Goal: Task Accomplishment & Management: Use online tool/utility

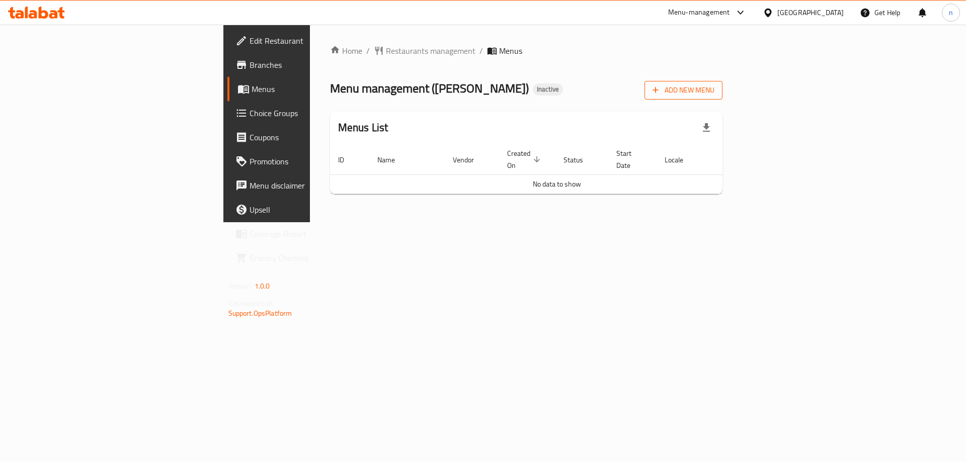
click at [714, 91] on span "Add New Menu" at bounding box center [683, 90] width 62 height 13
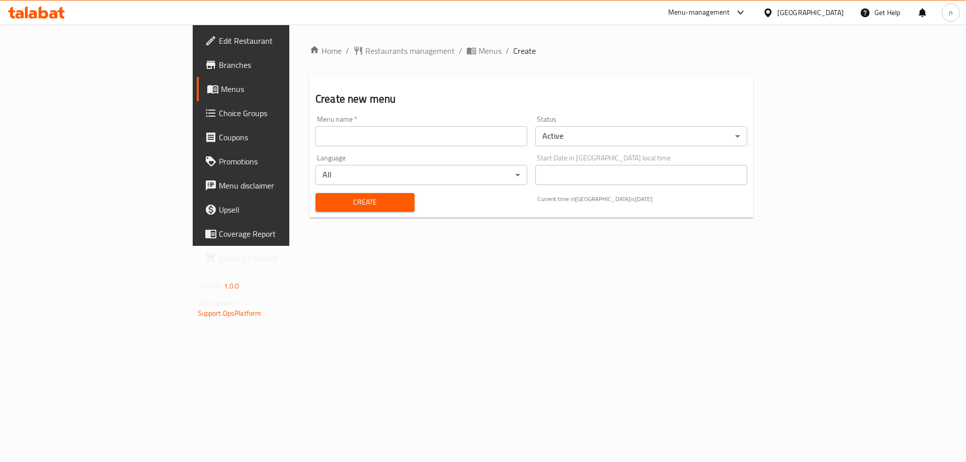
click at [400, 144] on input "text" at bounding box center [421, 136] width 212 height 20
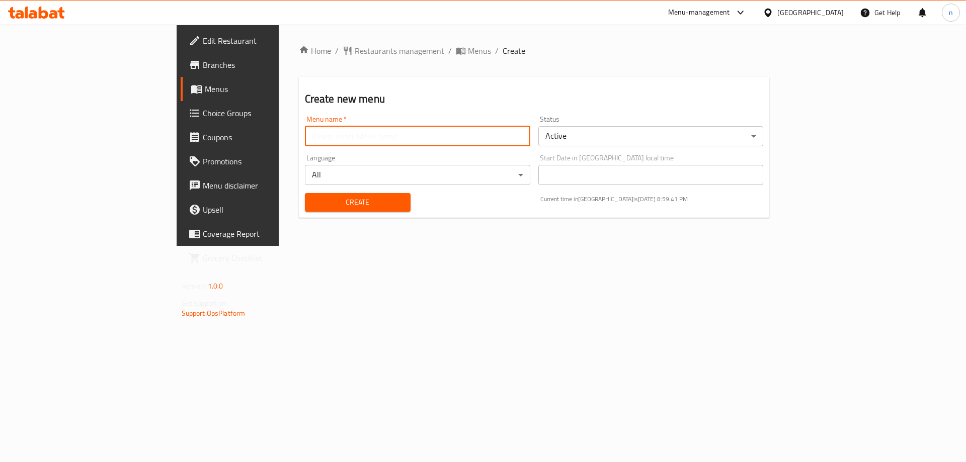
type input "ى"
type input "nourhann 9/9"
click at [299, 212] on div "Create" at bounding box center [358, 202] width 118 height 31
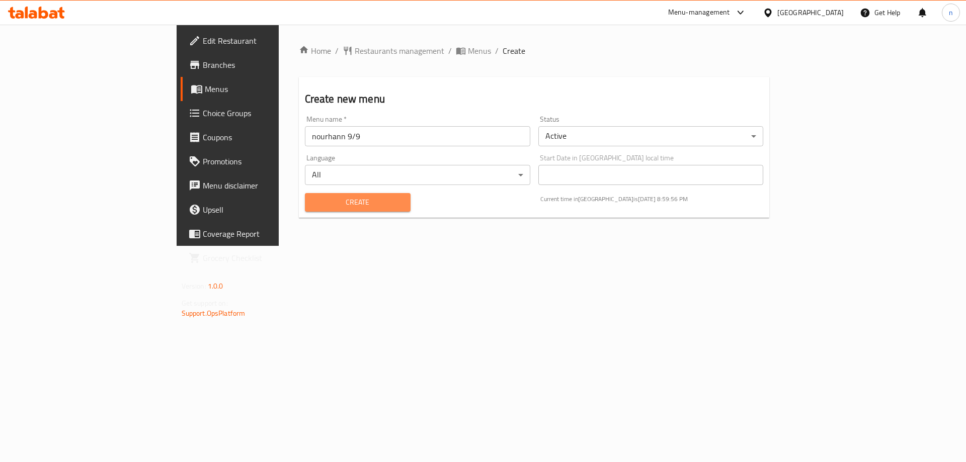
click at [305, 211] on button "Create" at bounding box center [358, 202] width 106 height 19
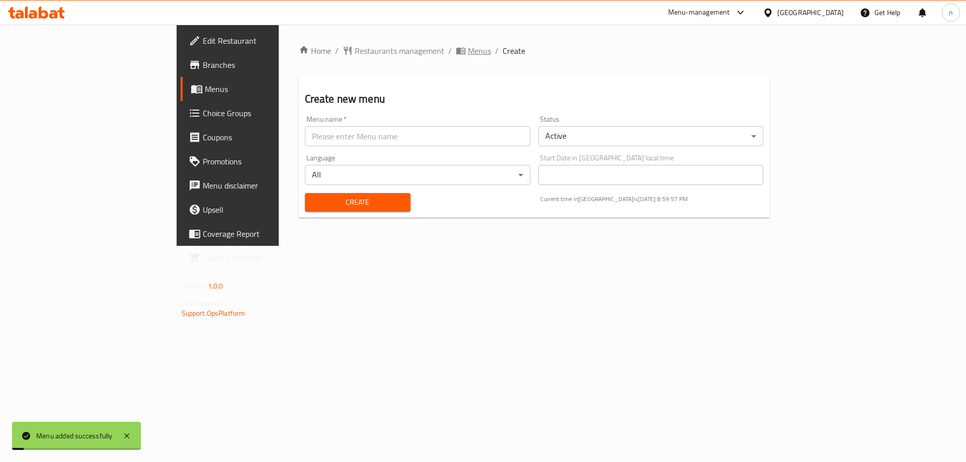
click at [468, 52] on span "Menus" at bounding box center [479, 51] width 23 height 12
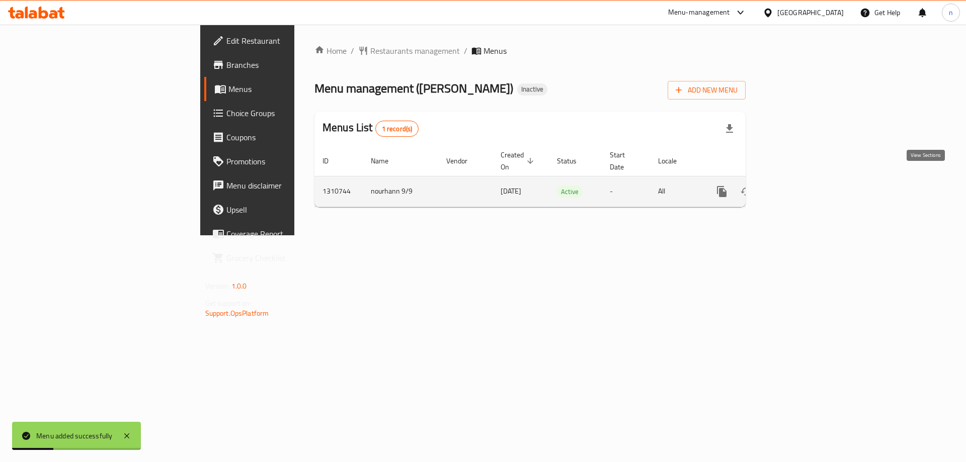
click at [800, 186] on icon "enhanced table" at bounding box center [794, 192] width 12 height 12
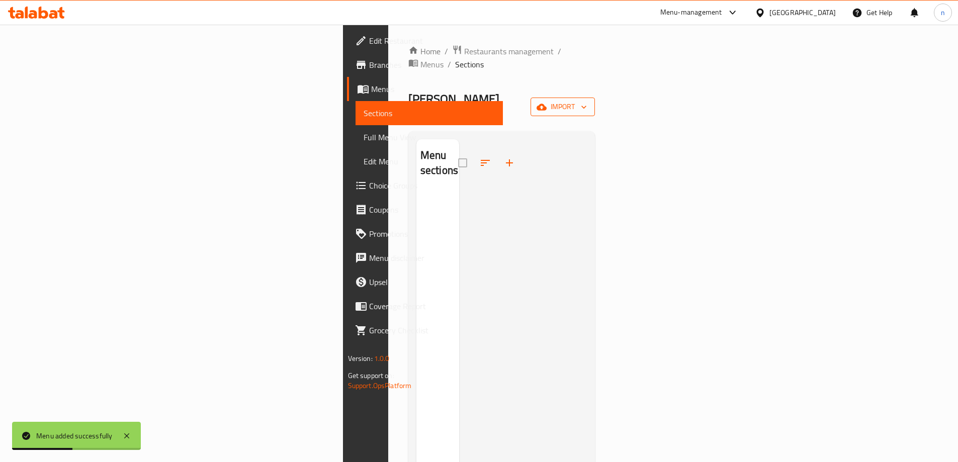
click at [587, 101] on span "import" at bounding box center [563, 107] width 48 height 13
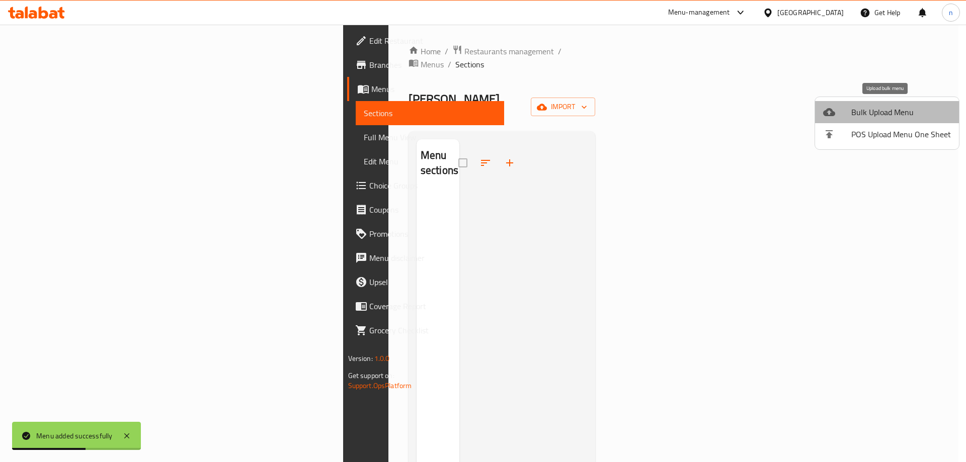
click at [902, 107] on span "Bulk Upload Menu" at bounding box center [901, 112] width 100 height 12
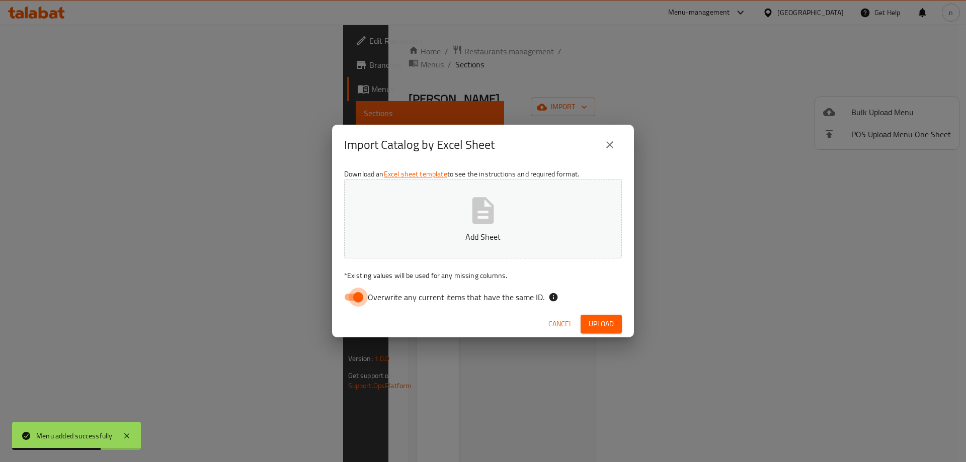
click at [348, 294] on input "Overwrite any current items that have the same ID." at bounding box center [358, 297] width 57 height 19
checkbox input "false"
click at [366, 268] on div "Download an Excel sheet template to see the instructions and required format. A…" at bounding box center [483, 238] width 302 height 146
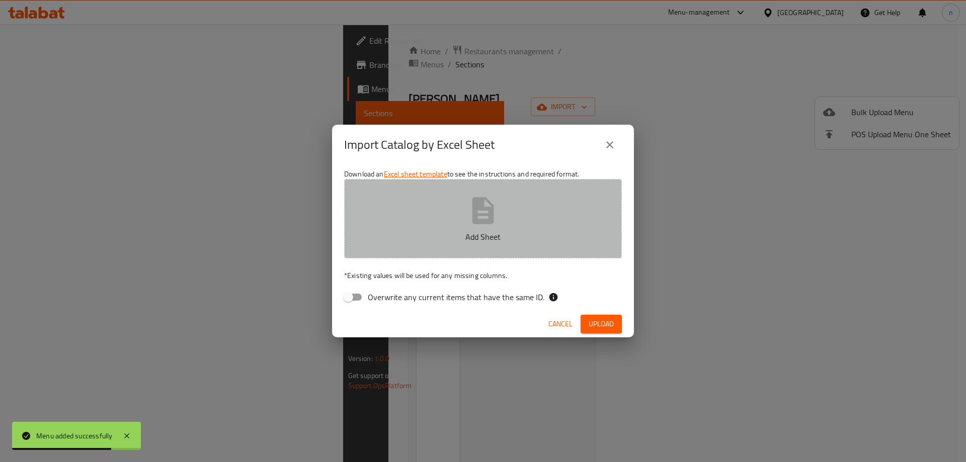
click at [385, 227] on button "Add Sheet" at bounding box center [483, 218] width 278 height 79
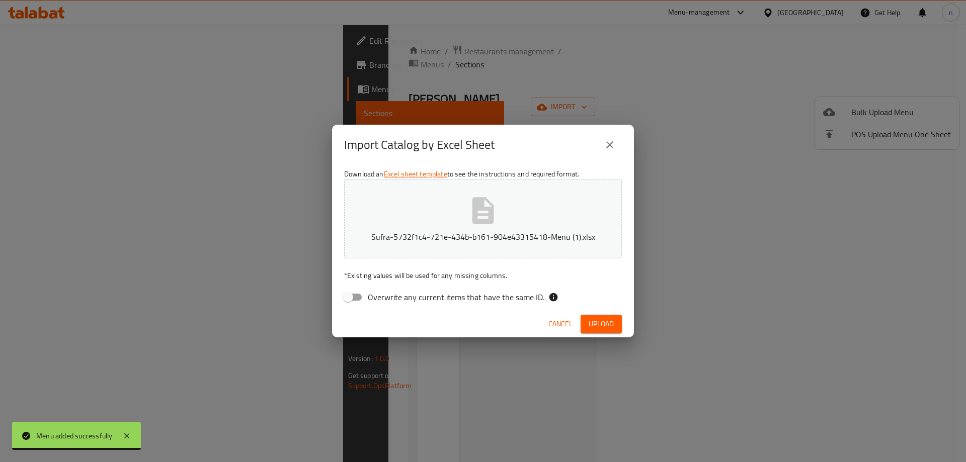
click at [607, 323] on span "Upload" at bounding box center [601, 324] width 25 height 13
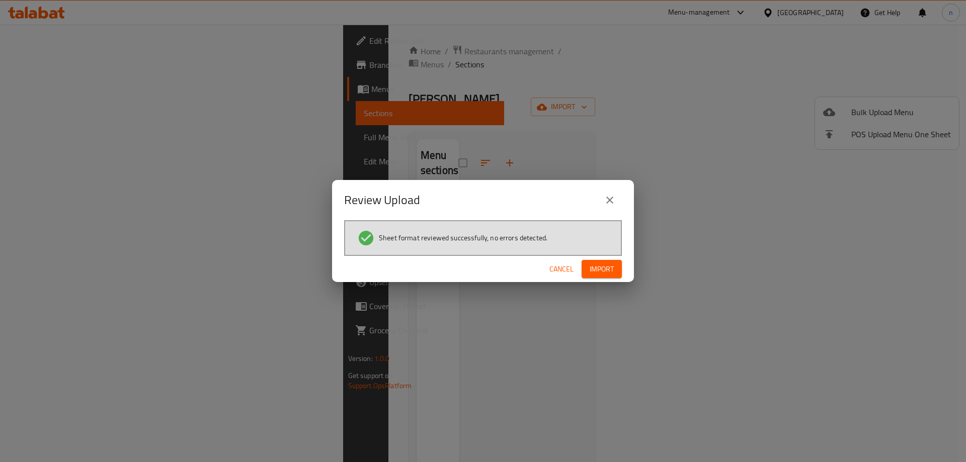
click at [609, 274] on span "Import" at bounding box center [602, 269] width 24 height 13
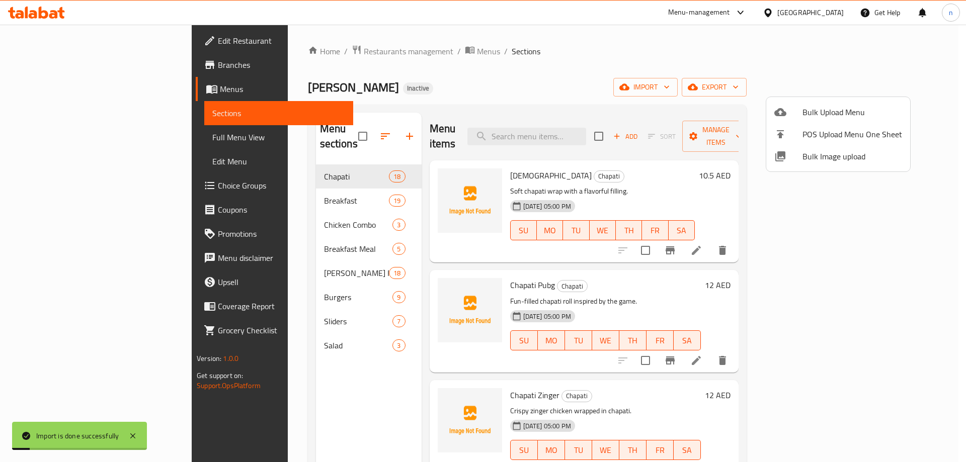
click at [122, 140] on div at bounding box center [483, 231] width 966 height 462
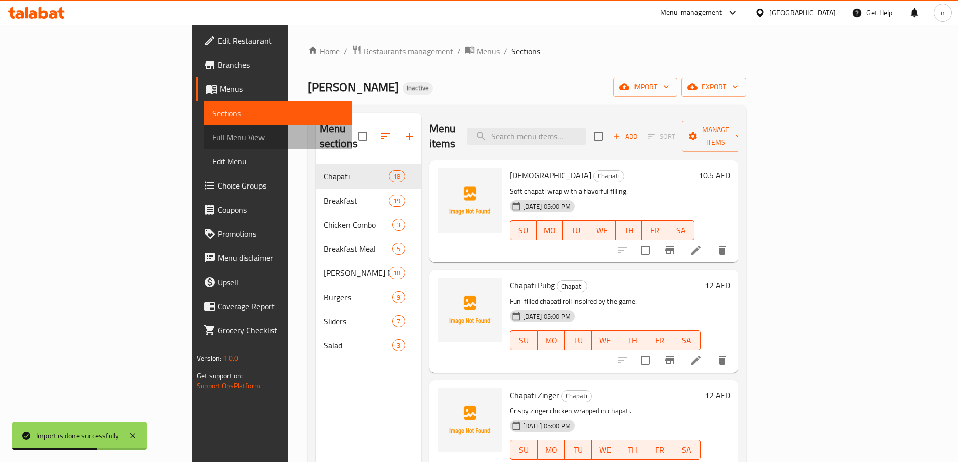
click at [212, 141] on span "Full Menu View" at bounding box center [277, 137] width 131 height 12
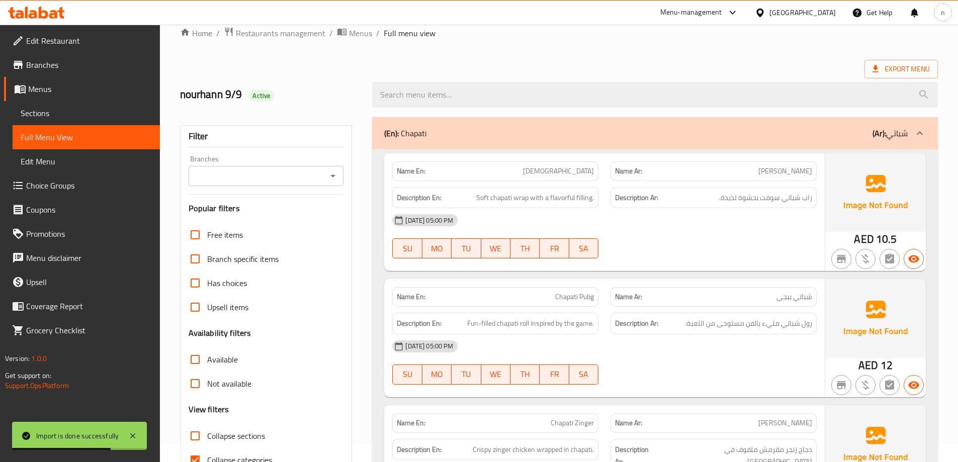
scroll to position [151, 0]
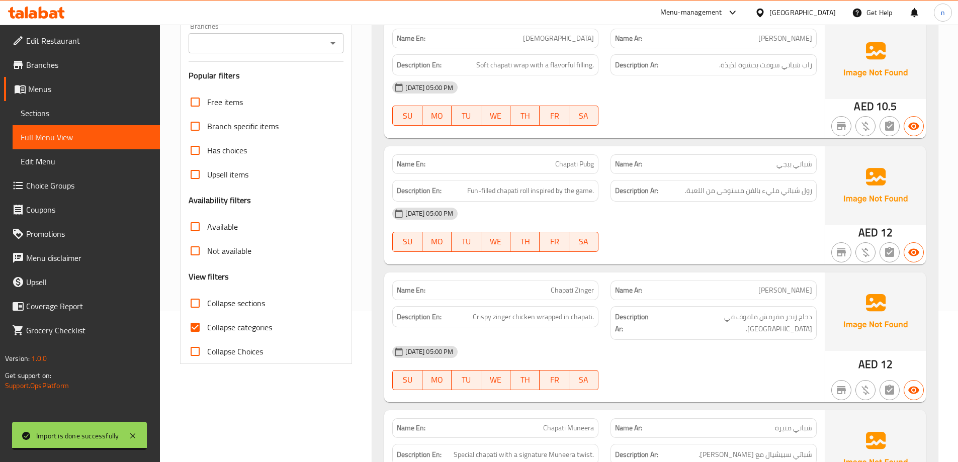
click at [196, 322] on input "Collapse categories" at bounding box center [195, 327] width 24 height 24
checkbox input "false"
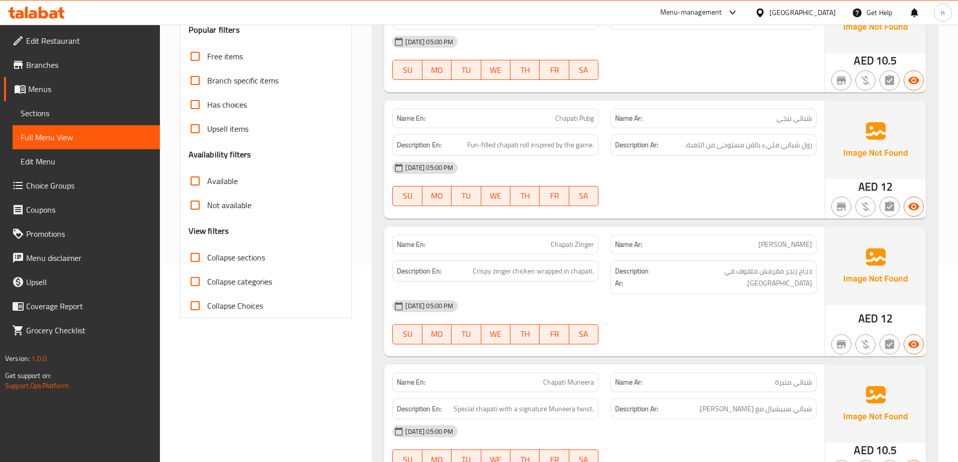
scroll to position [0, 0]
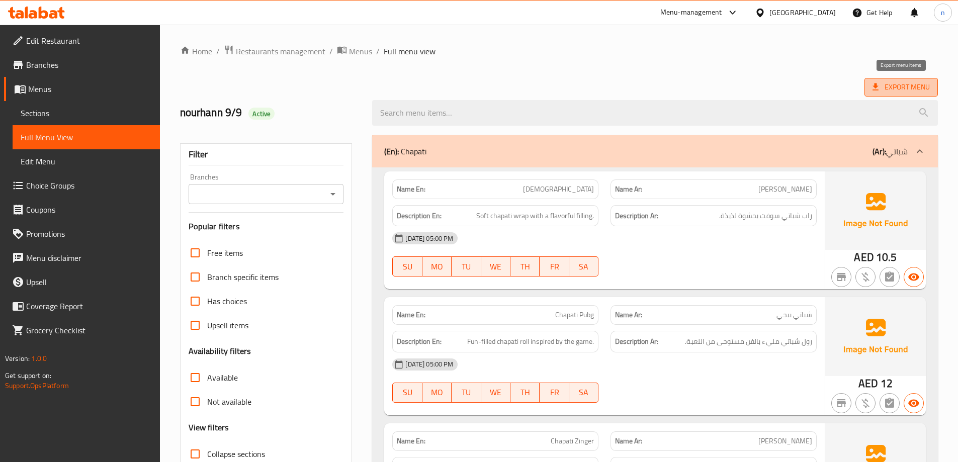
click at [911, 89] on span "Export Menu" at bounding box center [901, 87] width 57 height 13
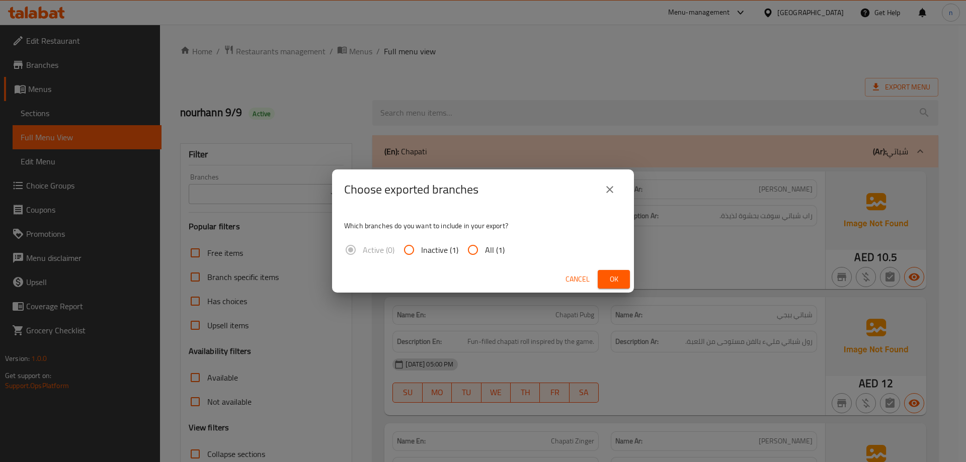
click at [479, 237] on div "Which branches do you want to include in your export? Active (0) Inactive (1) A…" at bounding box center [483, 238] width 302 height 56
click at [474, 251] on input "All (1)" at bounding box center [473, 250] width 24 height 24
radio input "true"
click at [623, 283] on button "Ok" at bounding box center [614, 279] width 32 height 19
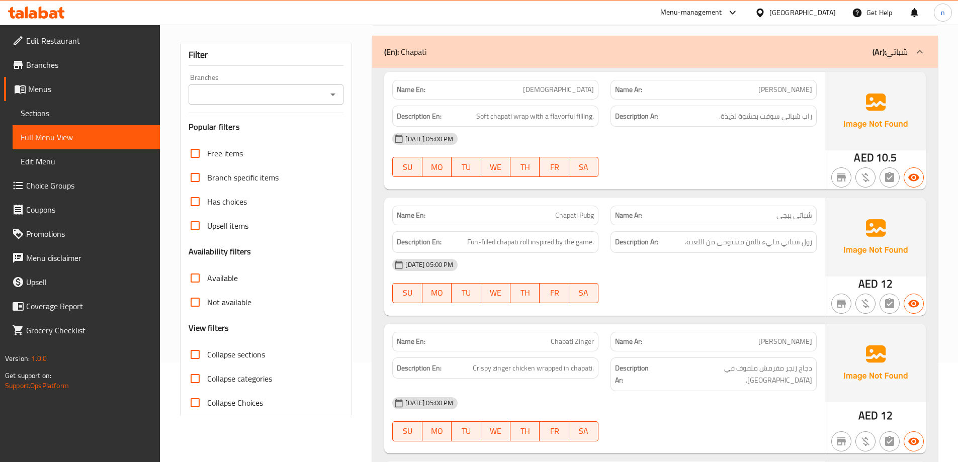
scroll to position [101, 0]
click at [85, 106] on link "Sections" at bounding box center [86, 113] width 147 height 24
